Goal: Transaction & Acquisition: Purchase product/service

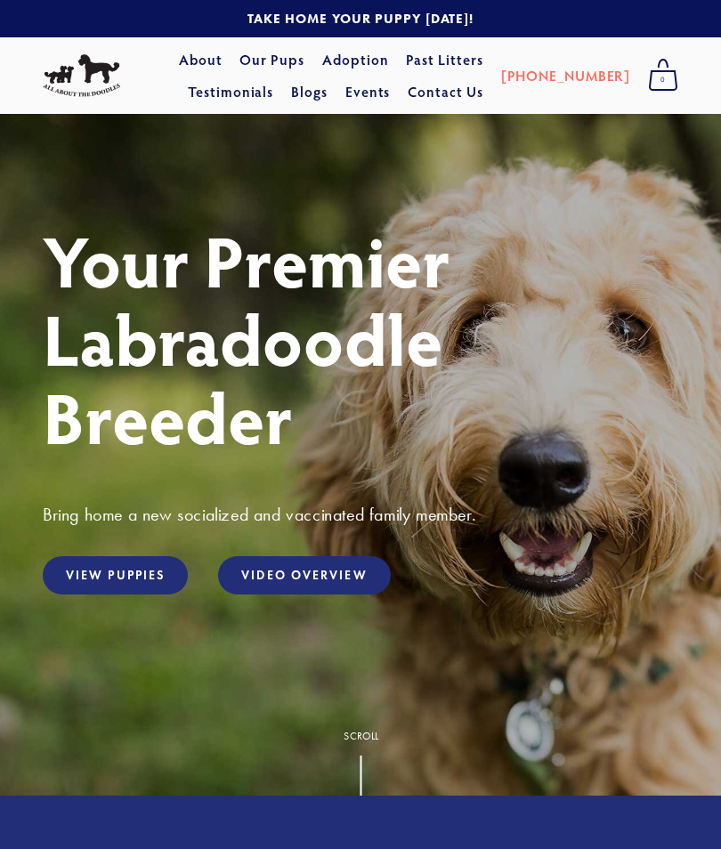
click at [159, 576] on link "View Puppies" at bounding box center [115, 575] width 145 height 38
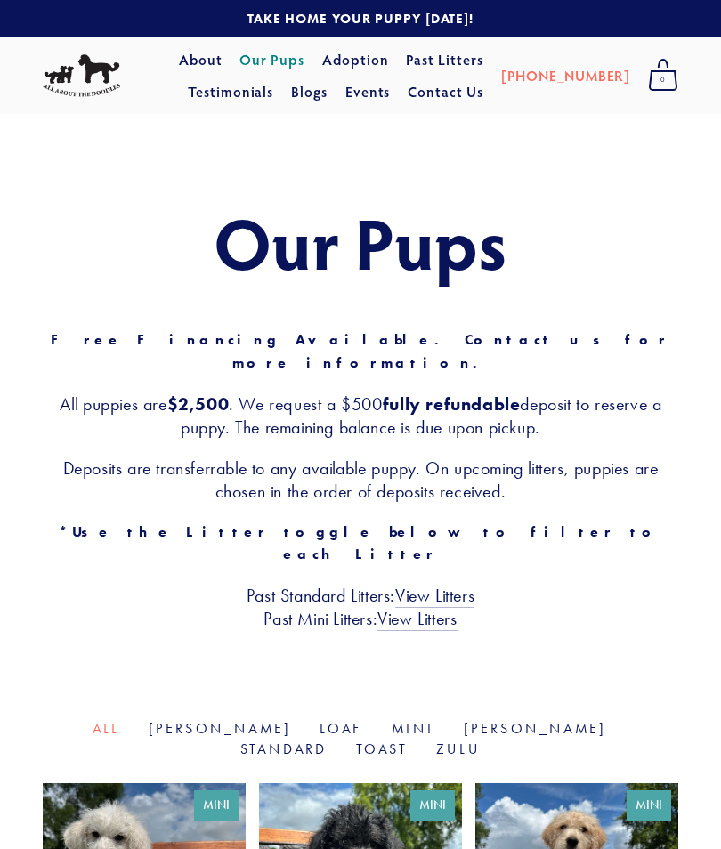
click at [153, 584] on h3 "Past Standard Litters: View Litters Past Mini Litters: View Litters" at bounding box center [360, 607] width 635 height 46
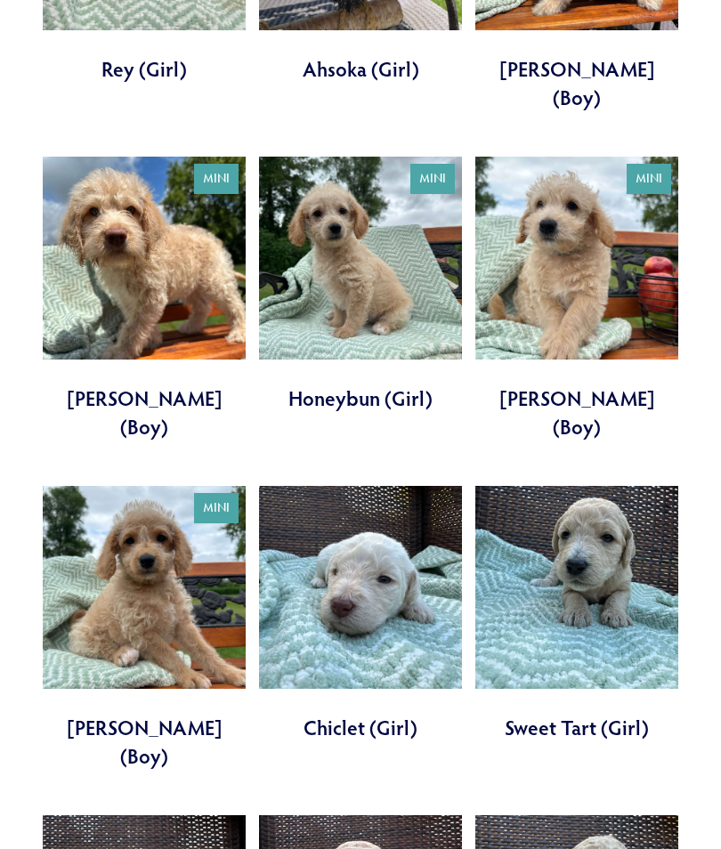
scroll to position [989, 0]
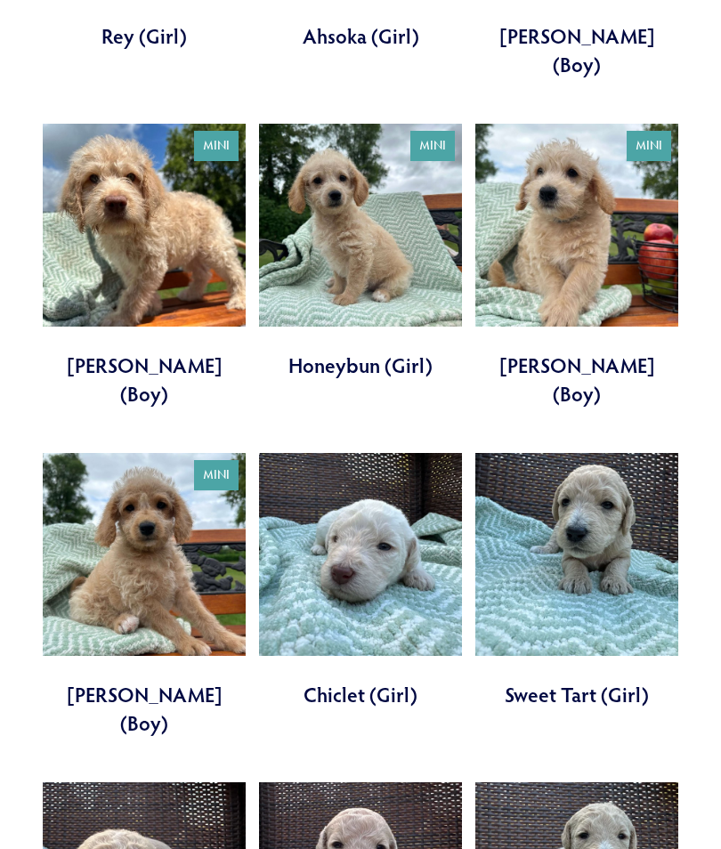
click at [376, 562] on link at bounding box center [360, 581] width 203 height 256
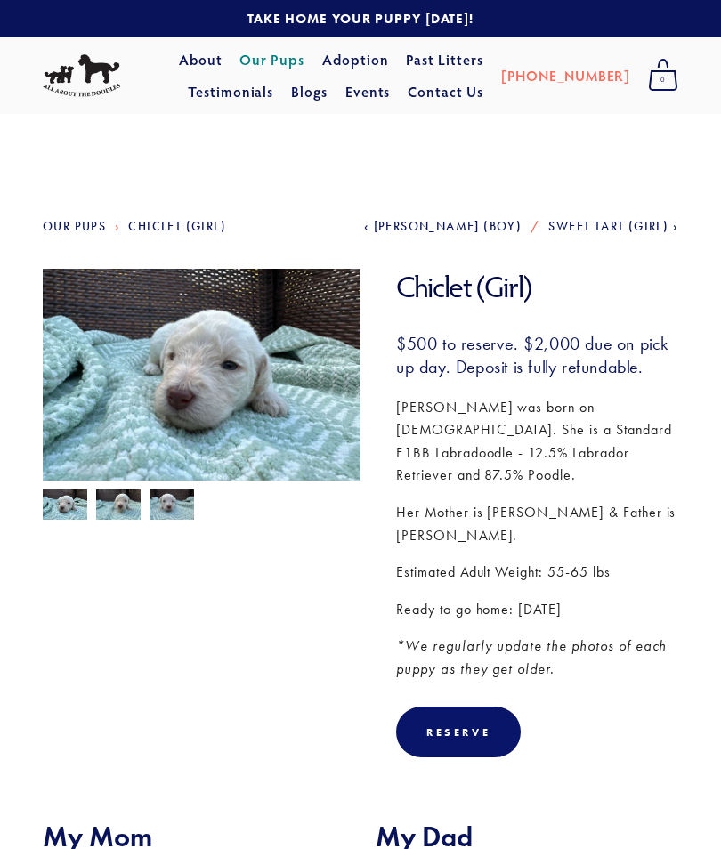
click at [77, 512] on img at bounding box center [65, 505] width 44 height 34
click at [79, 501] on img at bounding box center [65, 505] width 44 height 34
click at [117, 499] on img at bounding box center [118, 506] width 44 height 34
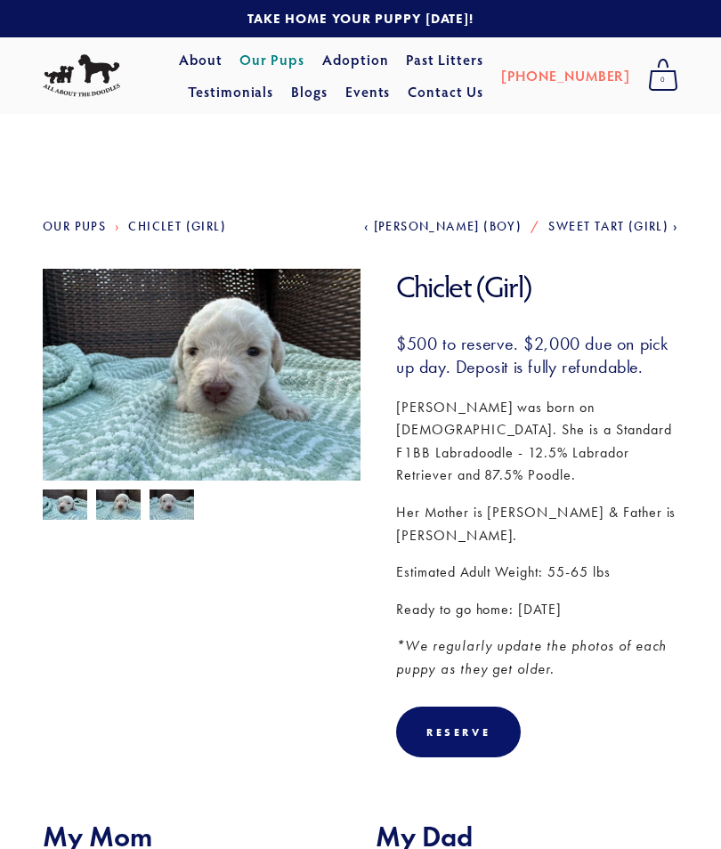
click at [190, 512] on img at bounding box center [171, 506] width 44 height 34
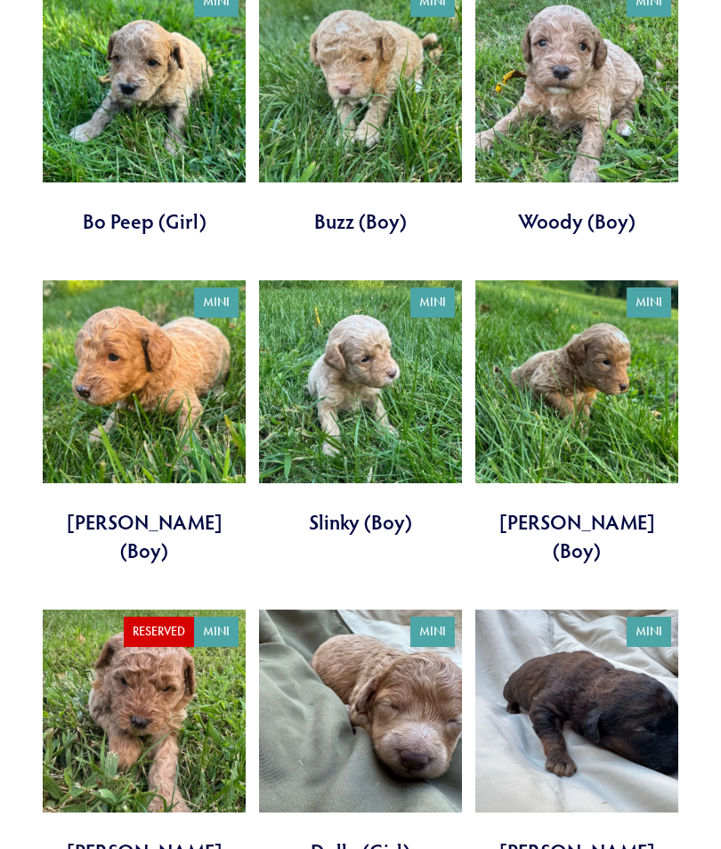
scroll to position [2482, 0]
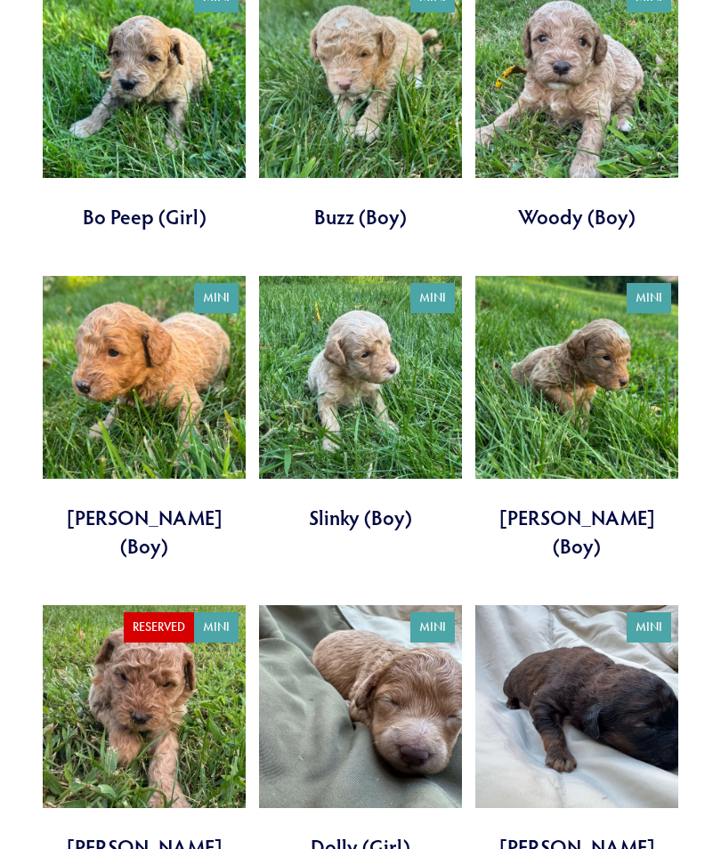
click at [430, 606] on link at bounding box center [360, 734] width 203 height 256
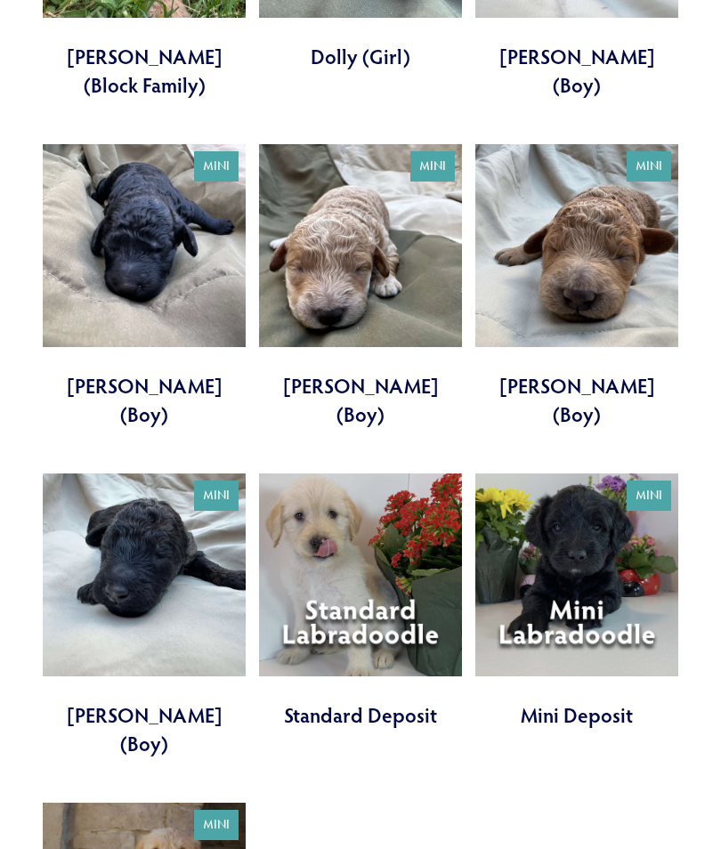
scroll to position [3299, 0]
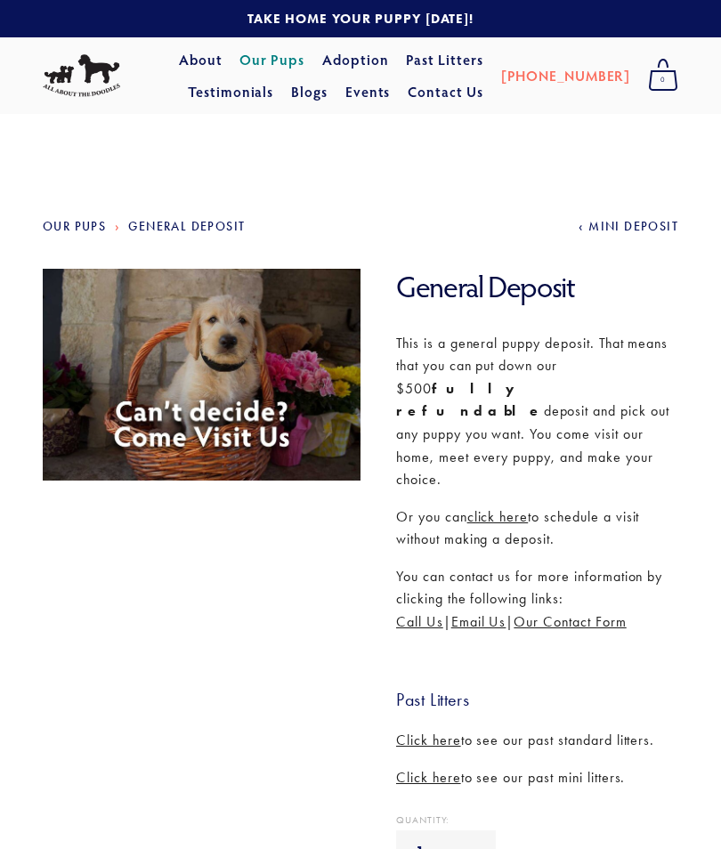
click at [520, 508] on span "click here" at bounding box center [497, 516] width 61 height 17
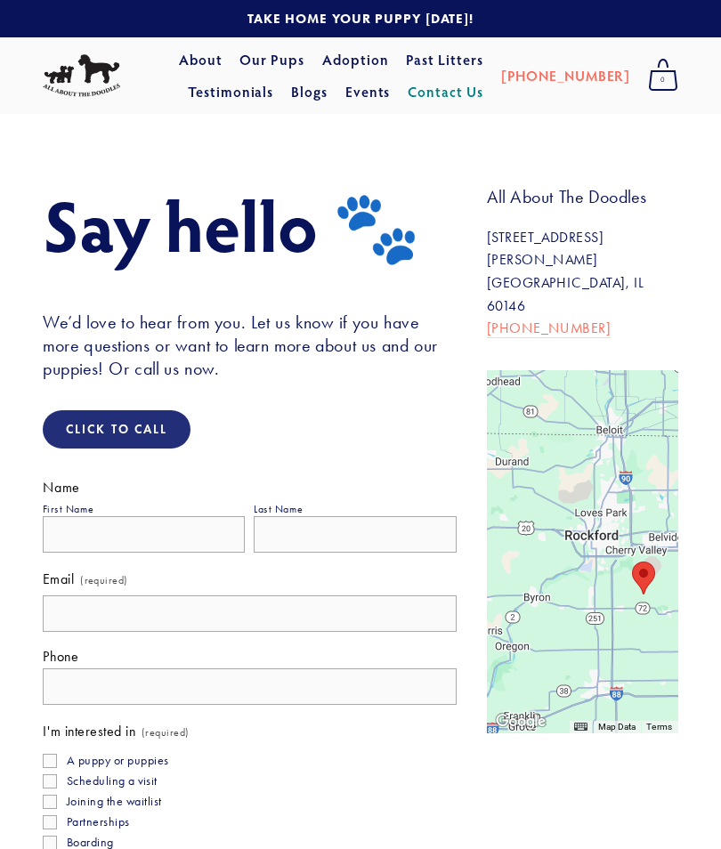
click at [486, 843] on div "Say hello 🐾 We’d love to hear from you. Let us know if you have more questions …" at bounding box center [361, 708] width 666 height 1046
click at [274, 76] on link "Testimonials" at bounding box center [231, 92] width 86 height 32
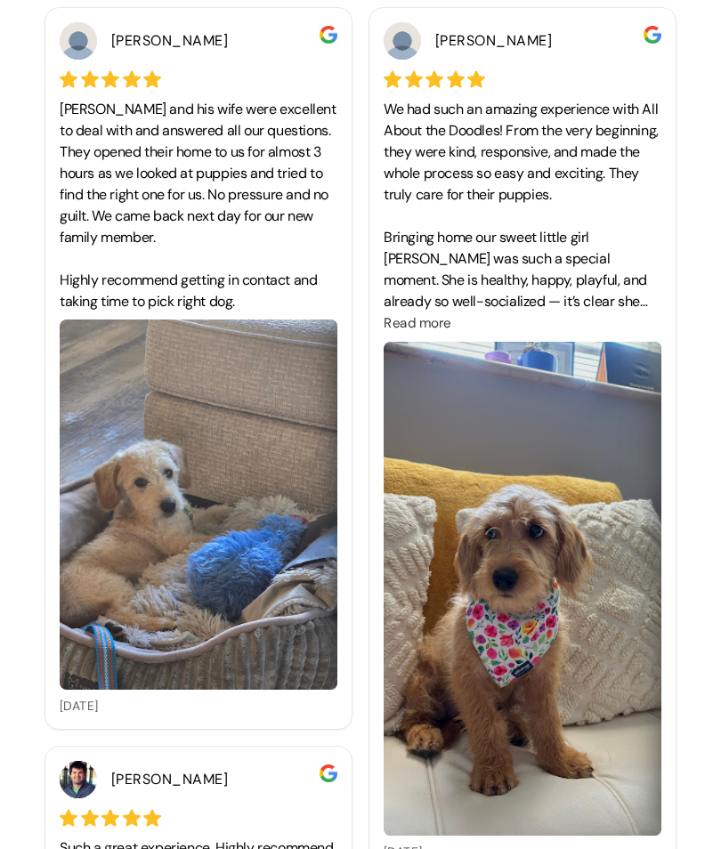
scroll to position [521, 0]
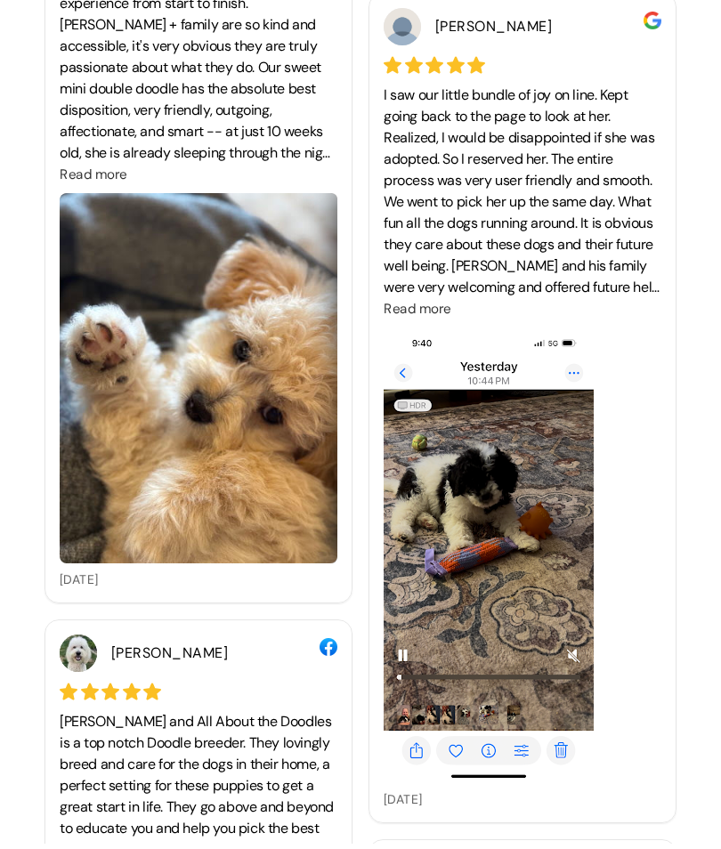
scroll to position [6554, 0]
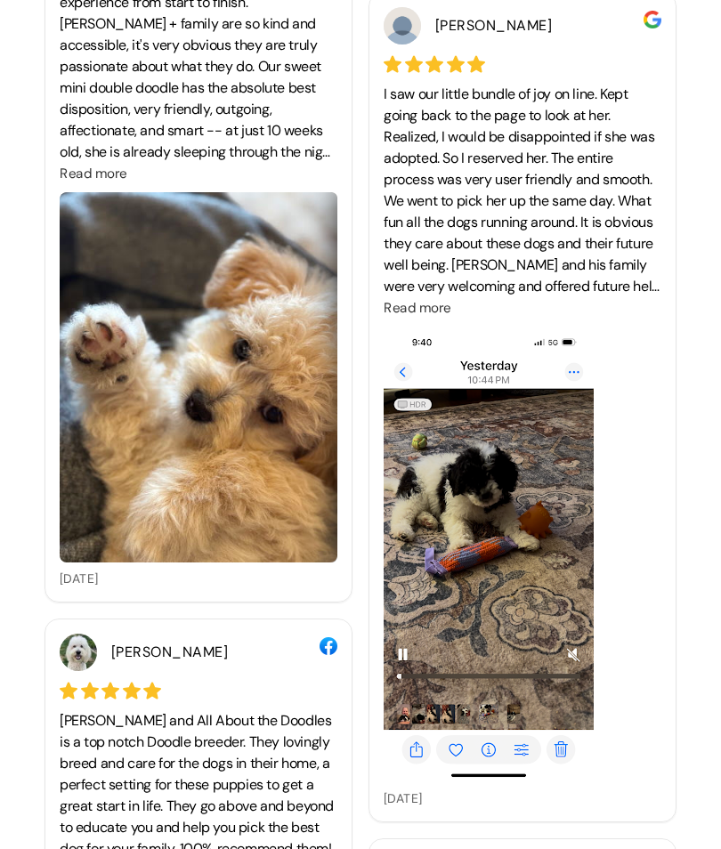
click at [432, 317] on span "Read more" at bounding box center [417, 308] width 68 height 18
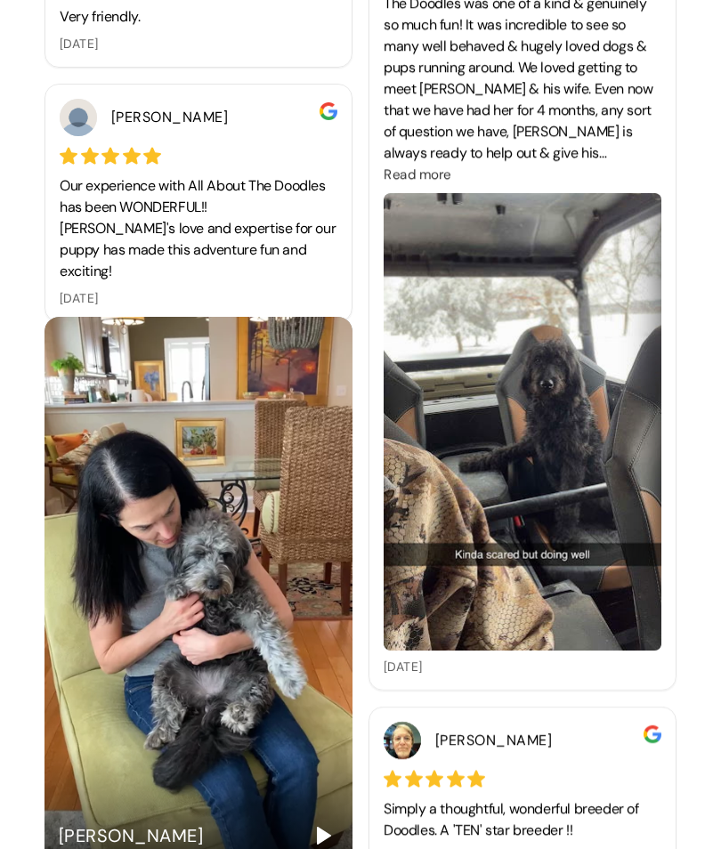
scroll to position [7555, 0]
click at [255, 657] on div "Jena Jones" at bounding box center [198, 590] width 308 height 547
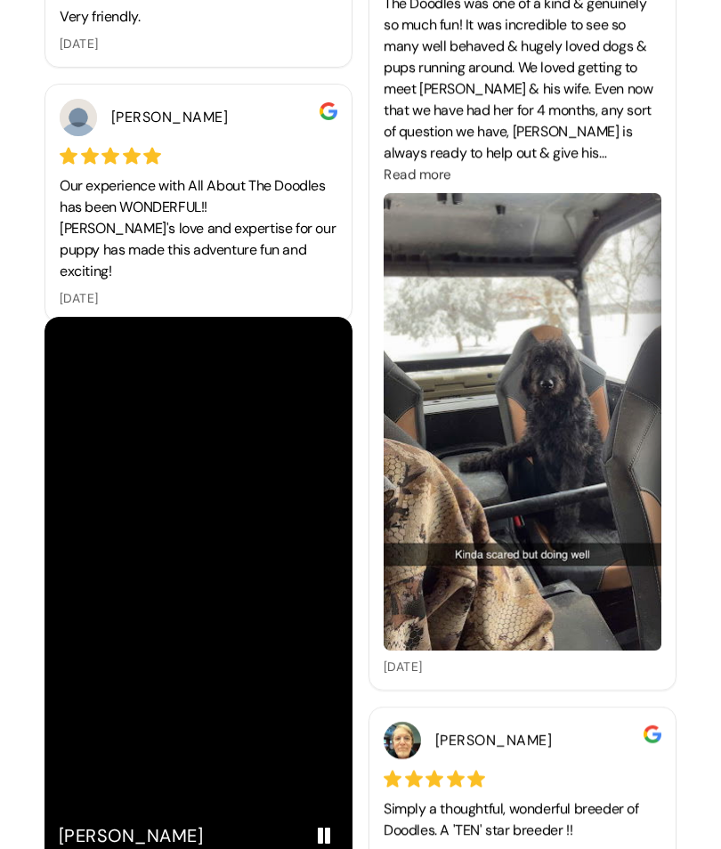
click at [336, 833] on button "Pause" at bounding box center [324, 835] width 28 height 28
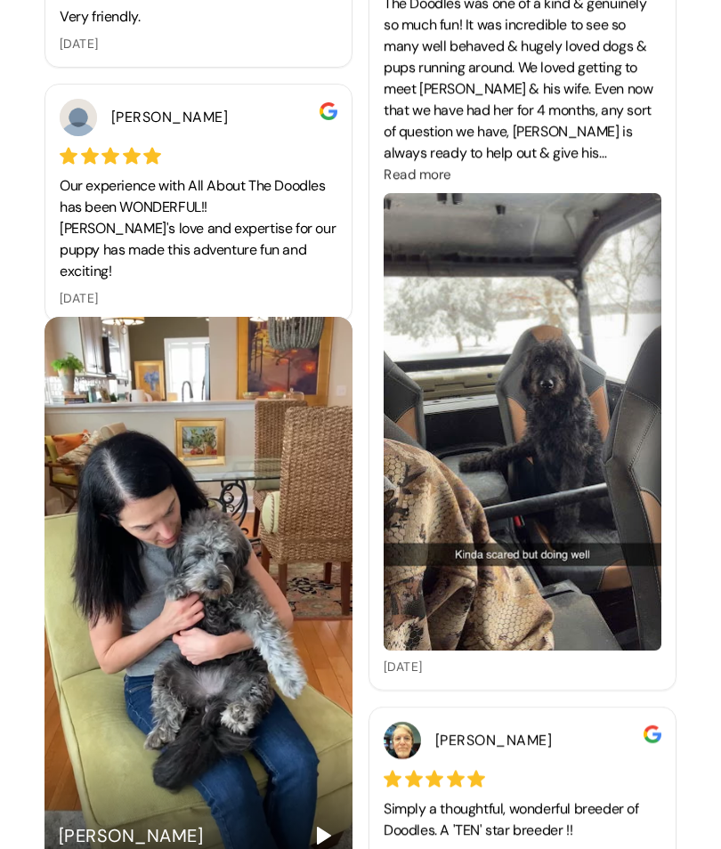
click at [328, 832] on icon "Play" at bounding box center [323, 835] width 21 height 21
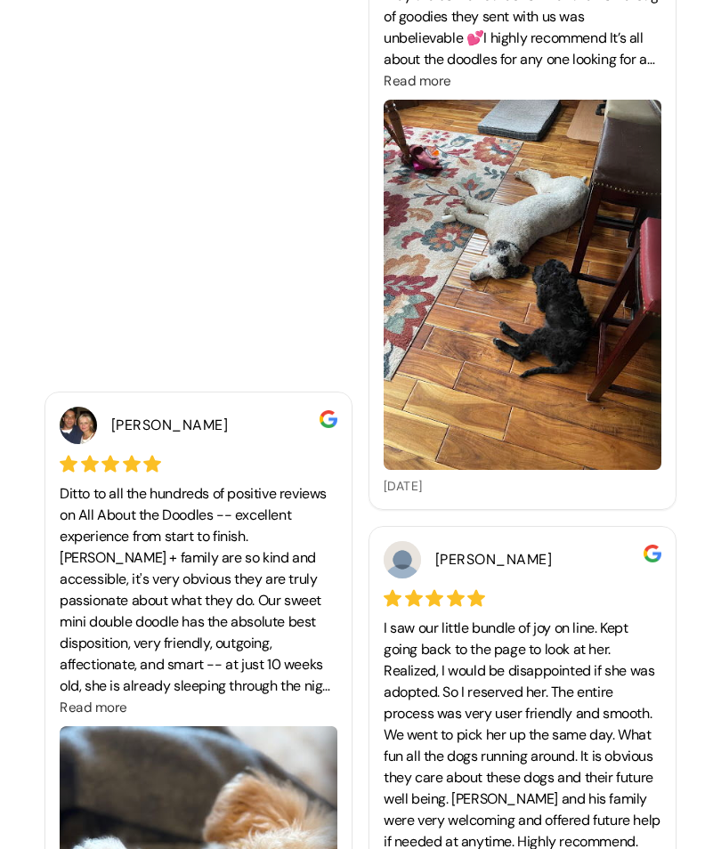
scroll to position [5692, 0]
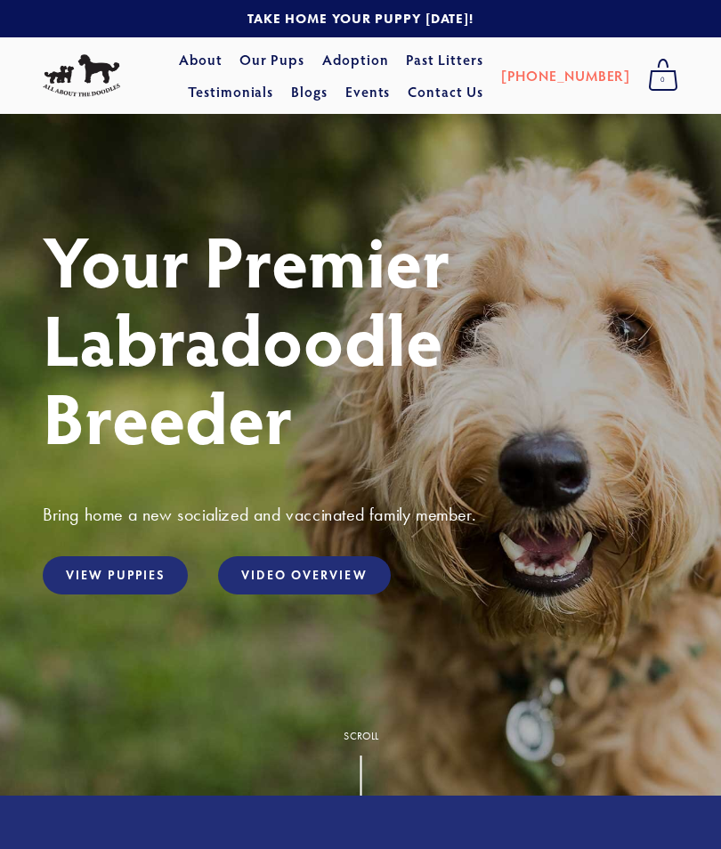
click at [340, 579] on link "Video Overview" at bounding box center [304, 575] width 172 height 38
